Goal: Task Accomplishment & Management: Manage account settings

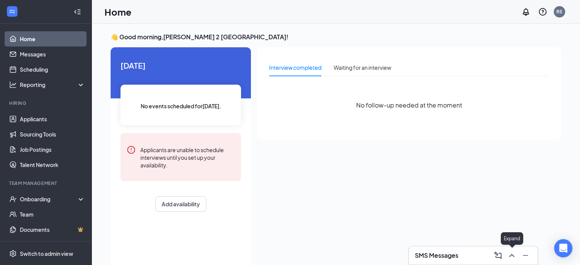
click at [513, 253] on icon "ChevronUp" at bounding box center [512, 255] width 9 height 9
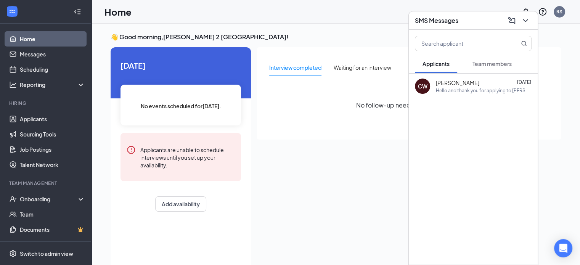
click at [472, 85] on span "[PERSON_NAME]" at bounding box center [458, 83] width 44 height 8
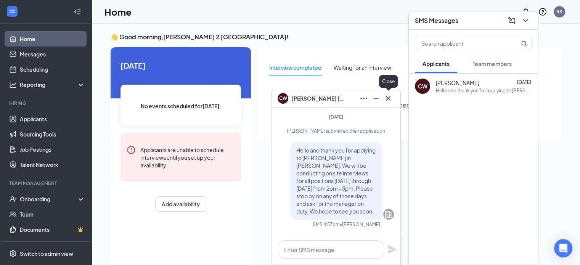
click at [388, 95] on icon "Cross" at bounding box center [388, 98] width 9 height 9
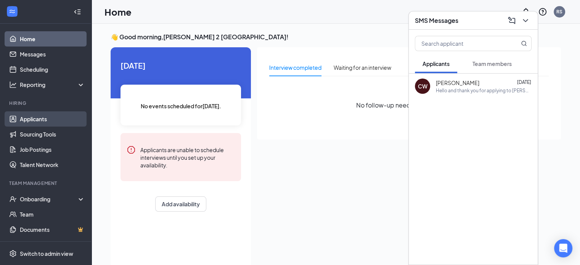
click at [35, 120] on link "Applicants" at bounding box center [52, 118] width 65 height 15
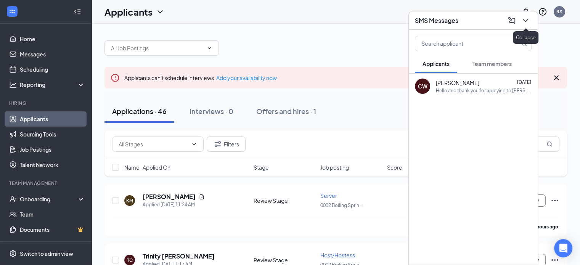
click at [529, 22] on icon "ChevronDown" at bounding box center [525, 20] width 9 height 9
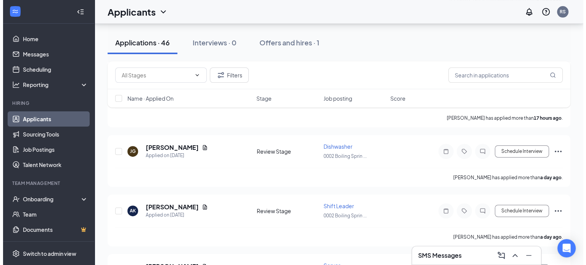
scroll to position [229, 0]
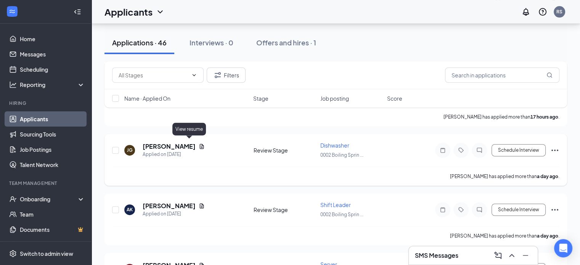
click at [199, 143] on icon "Document" at bounding box center [202, 146] width 6 height 6
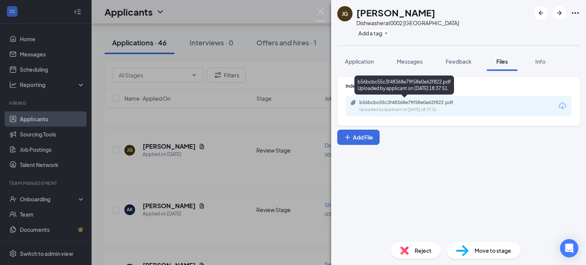
click at [430, 103] on div "b56bcbc55c3f48368e79f58e0e62f822.pdf" at bounding box center [412, 103] width 107 height 6
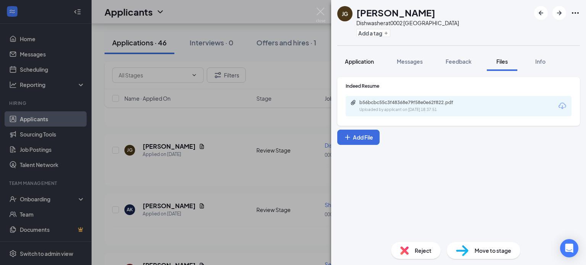
click at [365, 64] on span "Application" at bounding box center [359, 61] width 29 height 7
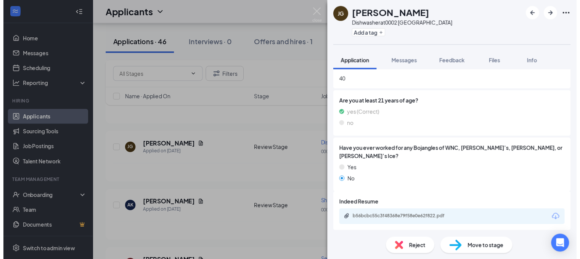
scroll to position [392, 0]
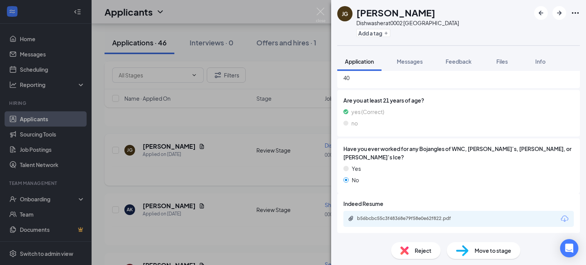
click at [238, 171] on div "[PERSON_NAME] [PERSON_NAME] Dishwasher at 0002 [GEOGRAPHIC_DATA] Add a tag Appl…" at bounding box center [293, 132] width 586 height 265
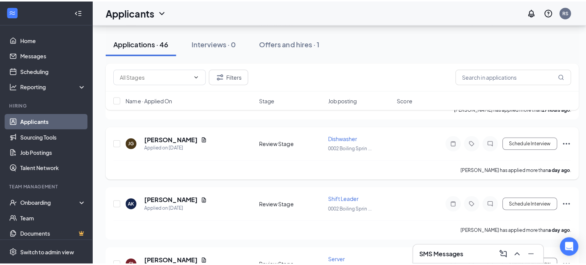
scroll to position [267, 0]
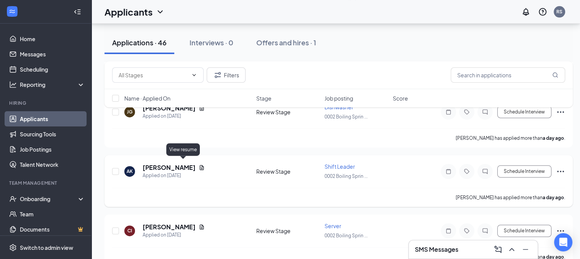
click at [199, 165] on icon "Document" at bounding box center [202, 168] width 6 height 6
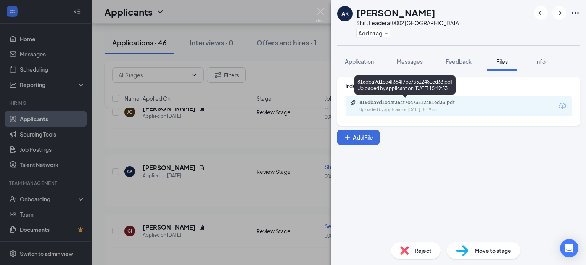
click at [471, 108] on div "Uploaded by applicant on [DATE] 15:49:53" at bounding box center [416, 110] width 114 height 6
click at [359, 61] on span "Application" at bounding box center [359, 61] width 29 height 7
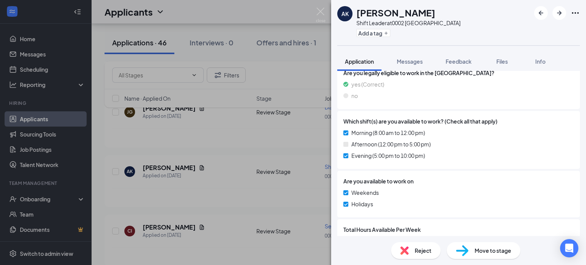
scroll to position [267, 0]
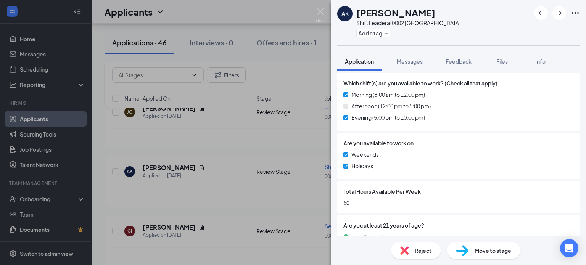
drag, startPoint x: 447, startPoint y: 131, endPoint x: 307, endPoint y: 68, distance: 153.9
click at [307, 68] on div "AK [PERSON_NAME] Shift Leader at 0002 [GEOGRAPHIC_DATA] Add a tag Application M…" at bounding box center [293, 132] width 586 height 265
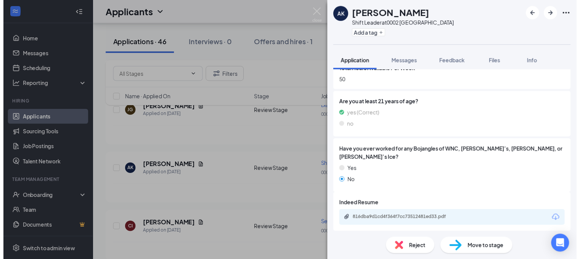
scroll to position [392, 0]
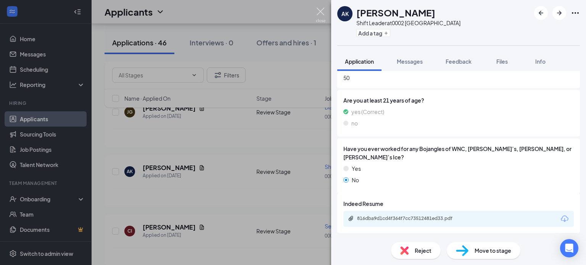
click at [321, 13] on img at bounding box center [321, 15] width 10 height 15
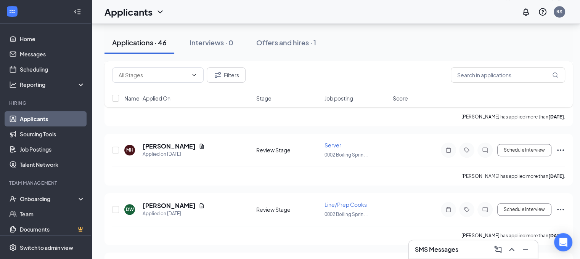
scroll to position [687, 0]
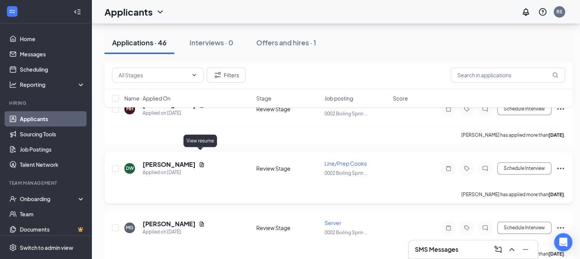
click at [203, 162] on icon "Document" at bounding box center [202, 164] width 4 height 5
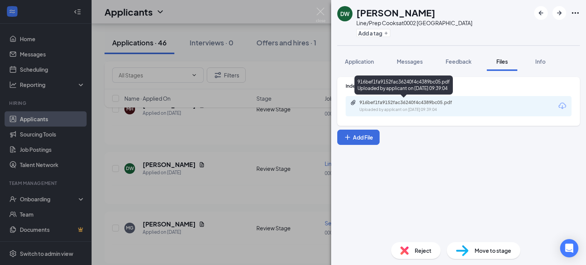
drag, startPoint x: 417, startPoint y: 98, endPoint x: 417, endPoint y: 103, distance: 5.0
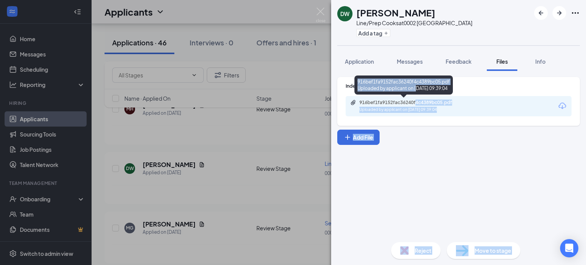
click at [487, 111] on div "916bef1fa9152fac36240f4c4389bc05.pdf Uploaded by applicant on [DATE] 09:39:04" at bounding box center [459, 106] width 226 height 20
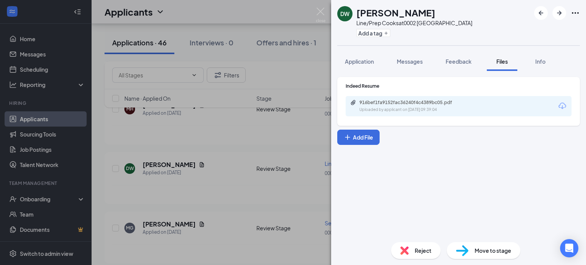
click at [473, 111] on div "Uploaded by applicant on [DATE] 09:39:04" at bounding box center [416, 110] width 114 height 6
click at [320, 12] on img at bounding box center [321, 15] width 10 height 15
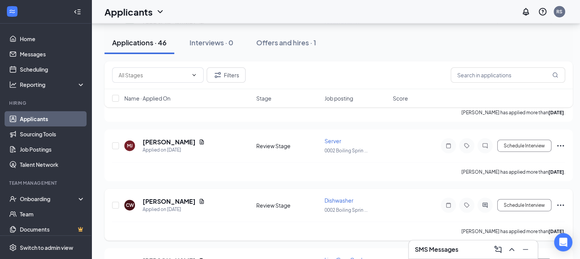
scroll to position [1870, 0]
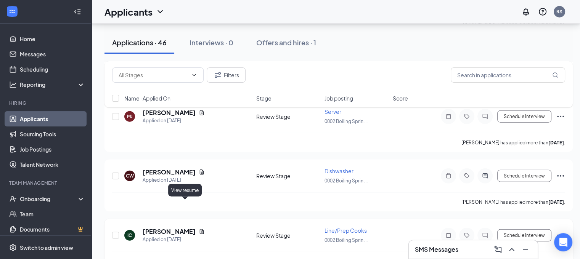
click at [200, 229] on icon "Document" at bounding box center [202, 231] width 4 height 5
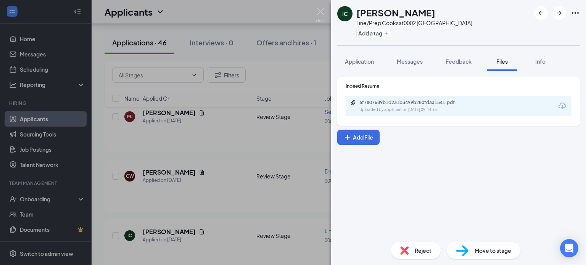
click at [425, 108] on div "Uploaded by applicant on [DATE] 09:44:15" at bounding box center [416, 110] width 114 height 6
drag, startPoint x: 316, startPoint y: 13, endPoint x: 303, endPoint y: 59, distance: 47.7
click at [316, 13] on img at bounding box center [321, 15] width 10 height 15
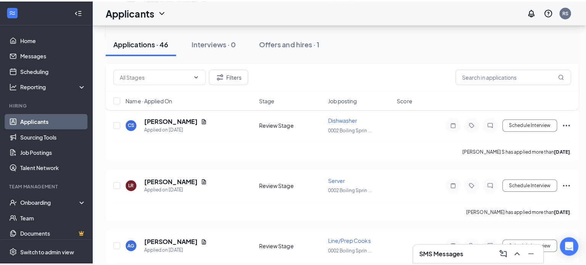
scroll to position [2251, 0]
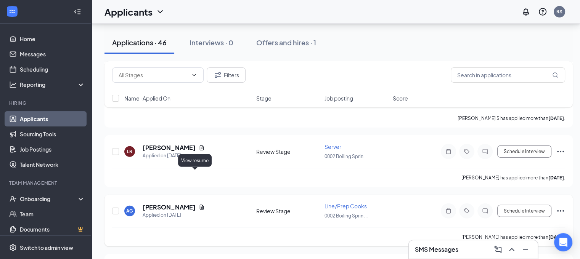
click at [200, 205] on icon "Document" at bounding box center [202, 207] width 4 height 5
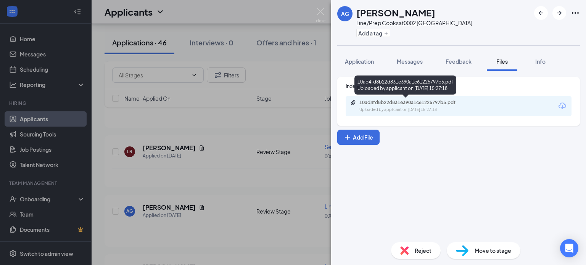
click at [420, 107] on div "Uploaded by applicant on [DATE] 15:27:18" at bounding box center [416, 110] width 114 height 6
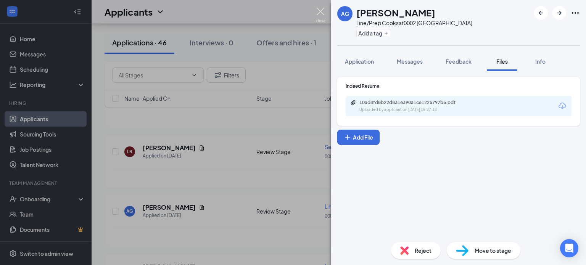
click at [322, 18] on img at bounding box center [321, 15] width 10 height 15
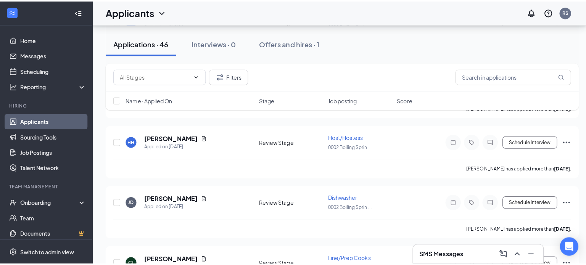
scroll to position [2480, 0]
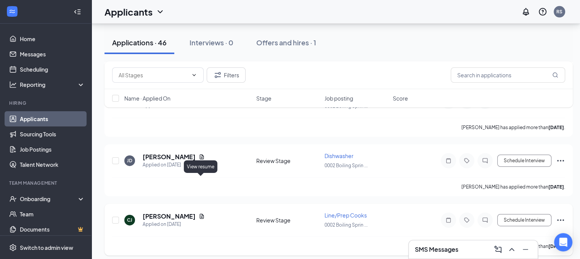
click at [203, 214] on icon "Document" at bounding box center [202, 216] width 4 height 5
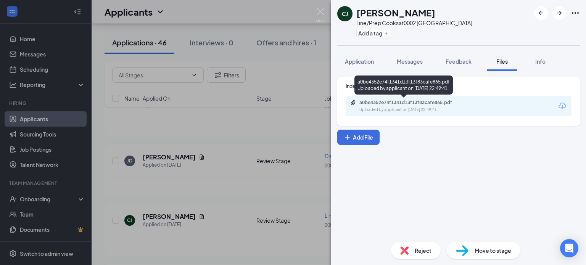
click at [446, 109] on div "Uploaded by applicant on [DATE] 22:49:41" at bounding box center [416, 110] width 114 height 6
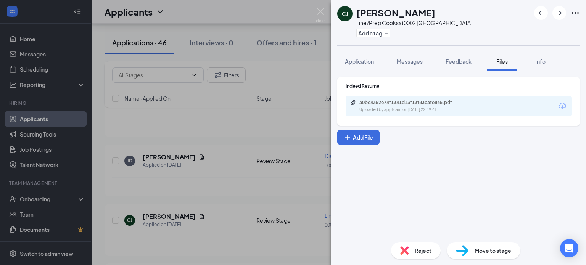
click at [317, 14] on img at bounding box center [321, 15] width 10 height 15
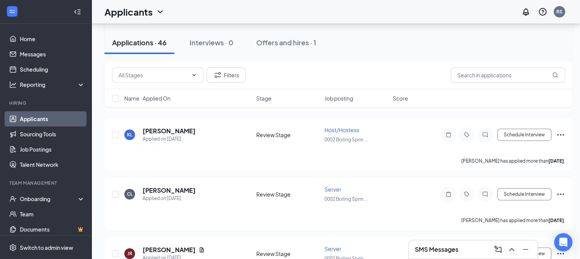
scroll to position [2626, 0]
